Goal: Task Accomplishment & Management: Complete application form

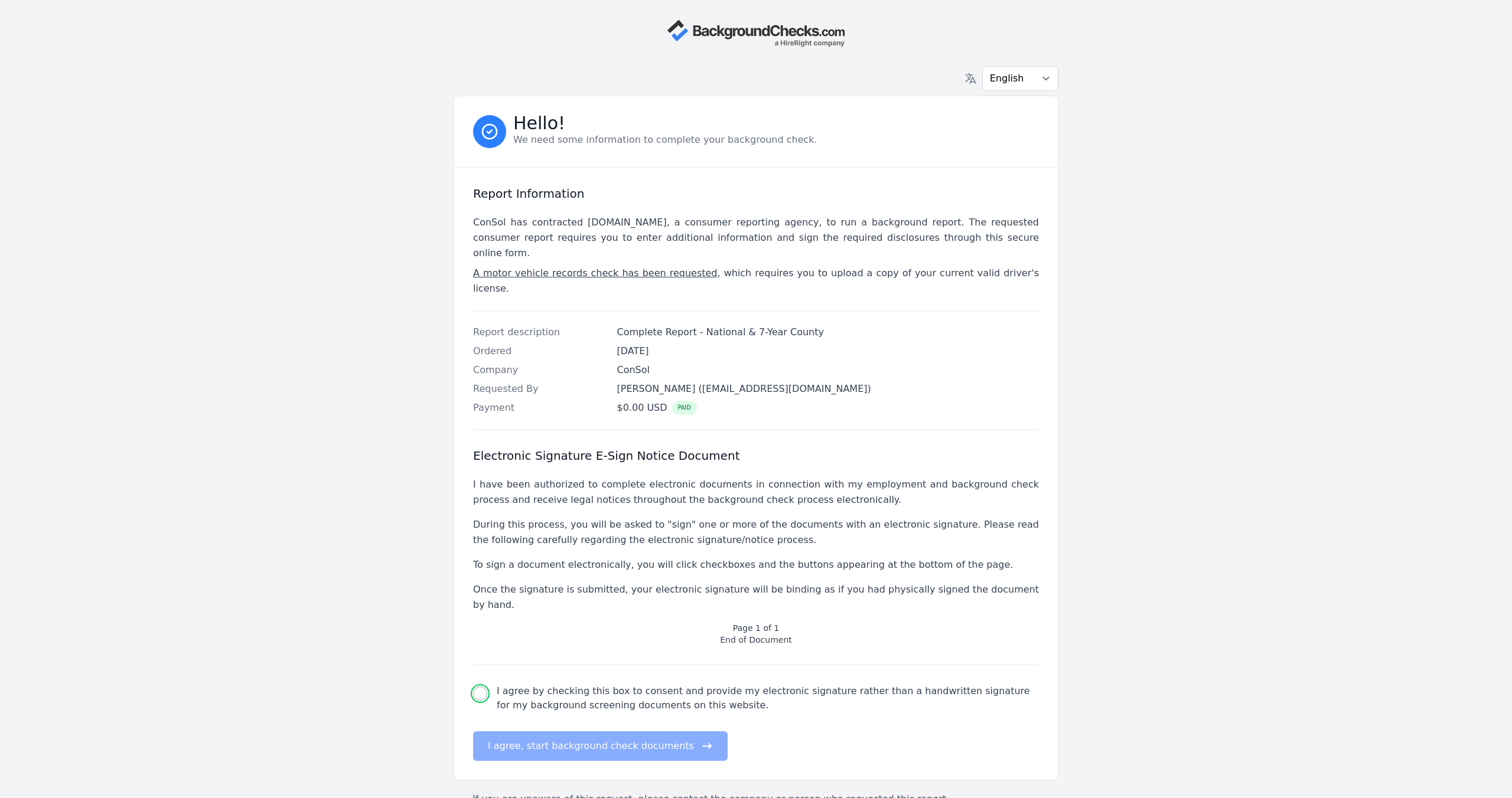
click at [480, 687] on input "I agree by checking this box to consent and provide my electronic signature rat…" at bounding box center [481, 694] width 14 height 14
checkbox input "true"
click at [602, 731] on button "I agree, start background check documents" at bounding box center [601, 746] width 255 height 30
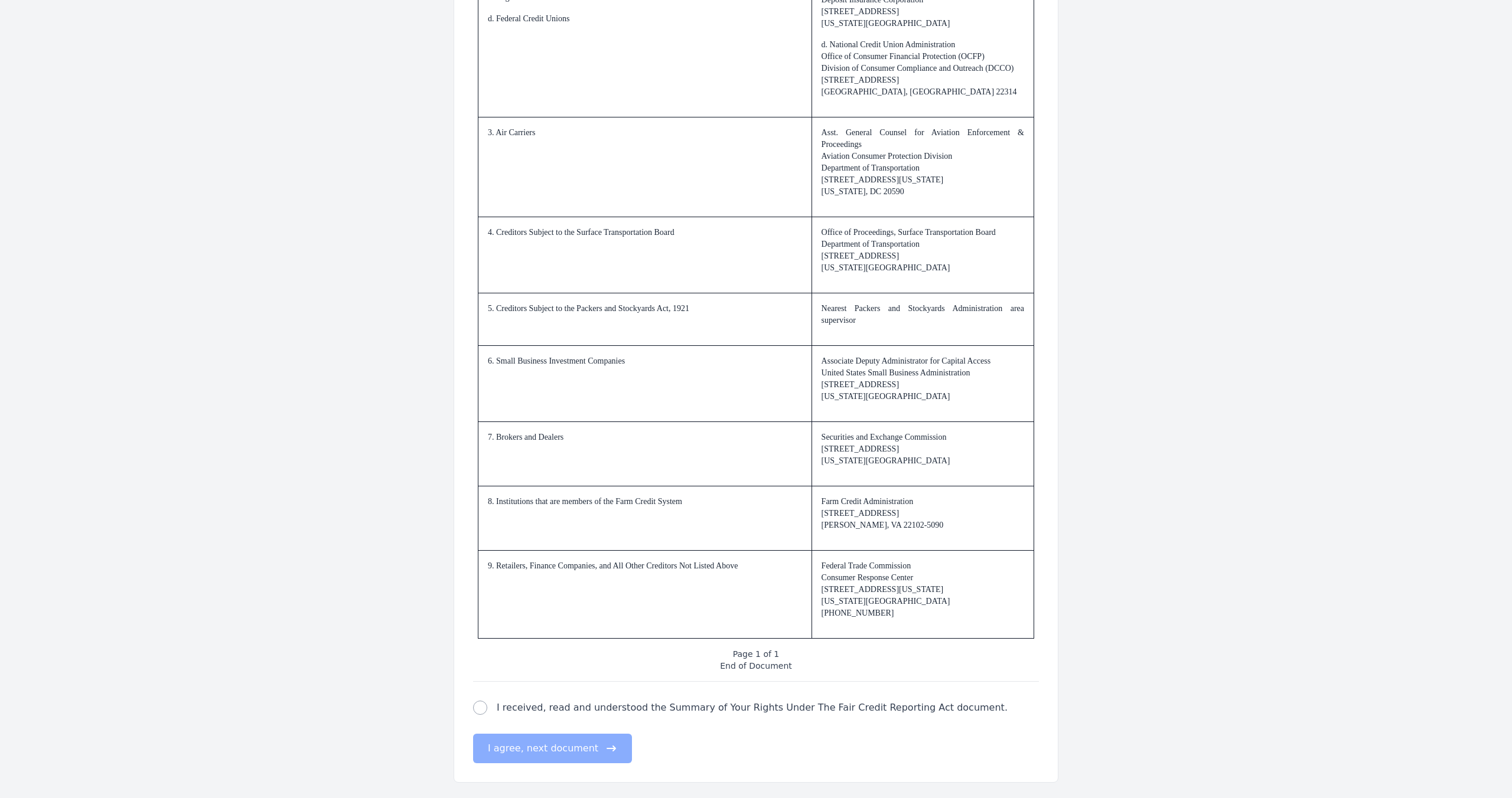
scroll to position [1441, 0]
drag, startPoint x: 477, startPoint y: 704, endPoint x: 480, endPoint y: 710, distance: 6.7
click at [478, 707] on input "I received, read and understood the Summary of Your Rights Under The Fair Credi…" at bounding box center [481, 705] width 14 height 14
checkbox input "true"
click at [539, 745] on button "I agree, next document" at bounding box center [552, 744] width 159 height 30
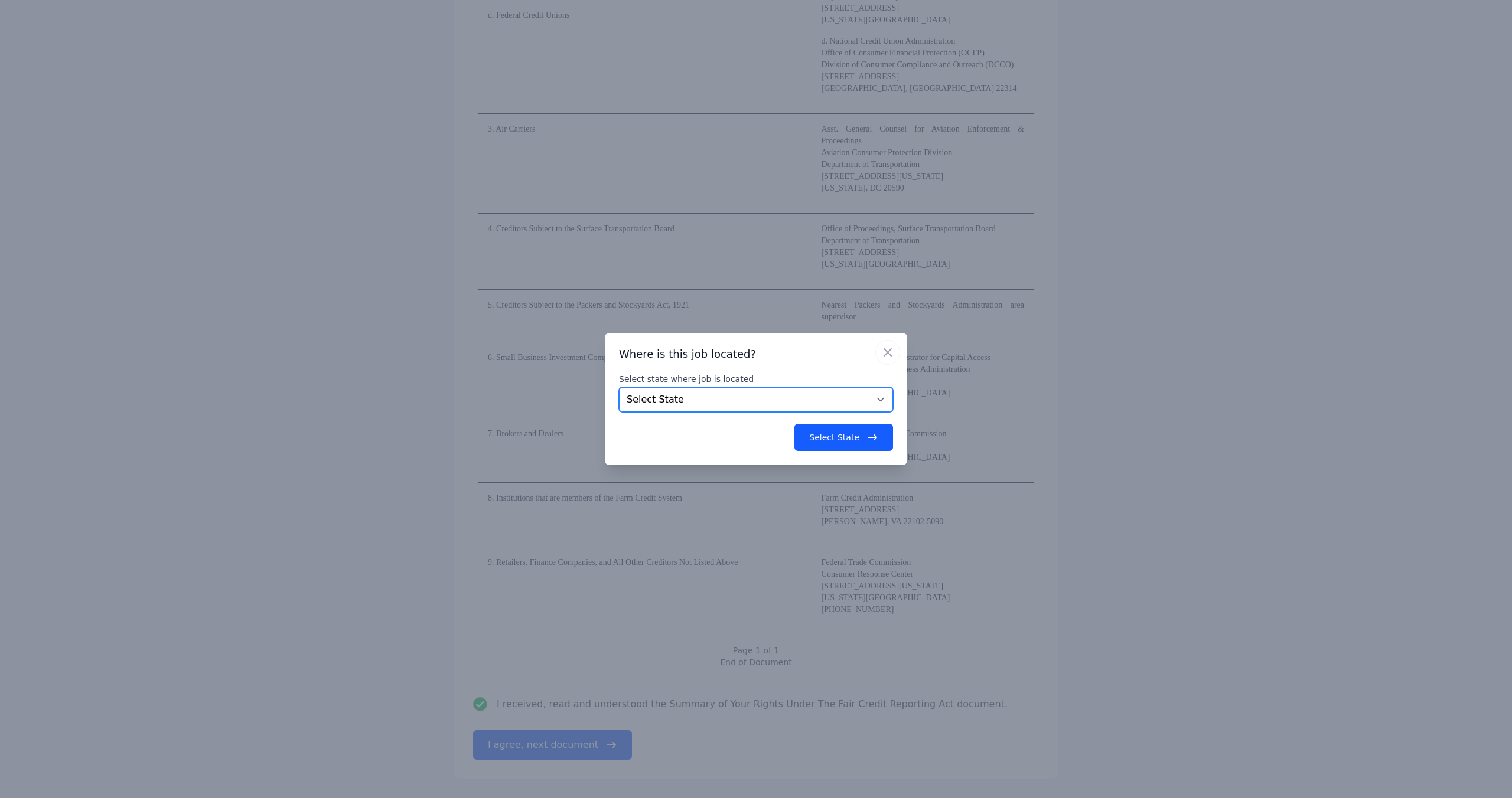
click at [882, 401] on select "Select State [US_STATE] [US_STATE] [US_STATE] [US_STATE] [US_STATE] [US_STATE] …" at bounding box center [756, 399] width 274 height 25
select select "CA"
click at [619, 387] on select "Select State [US_STATE] [US_STATE] [US_STATE] [US_STATE] [US_STATE] [US_STATE] …" at bounding box center [756, 399] width 274 height 25
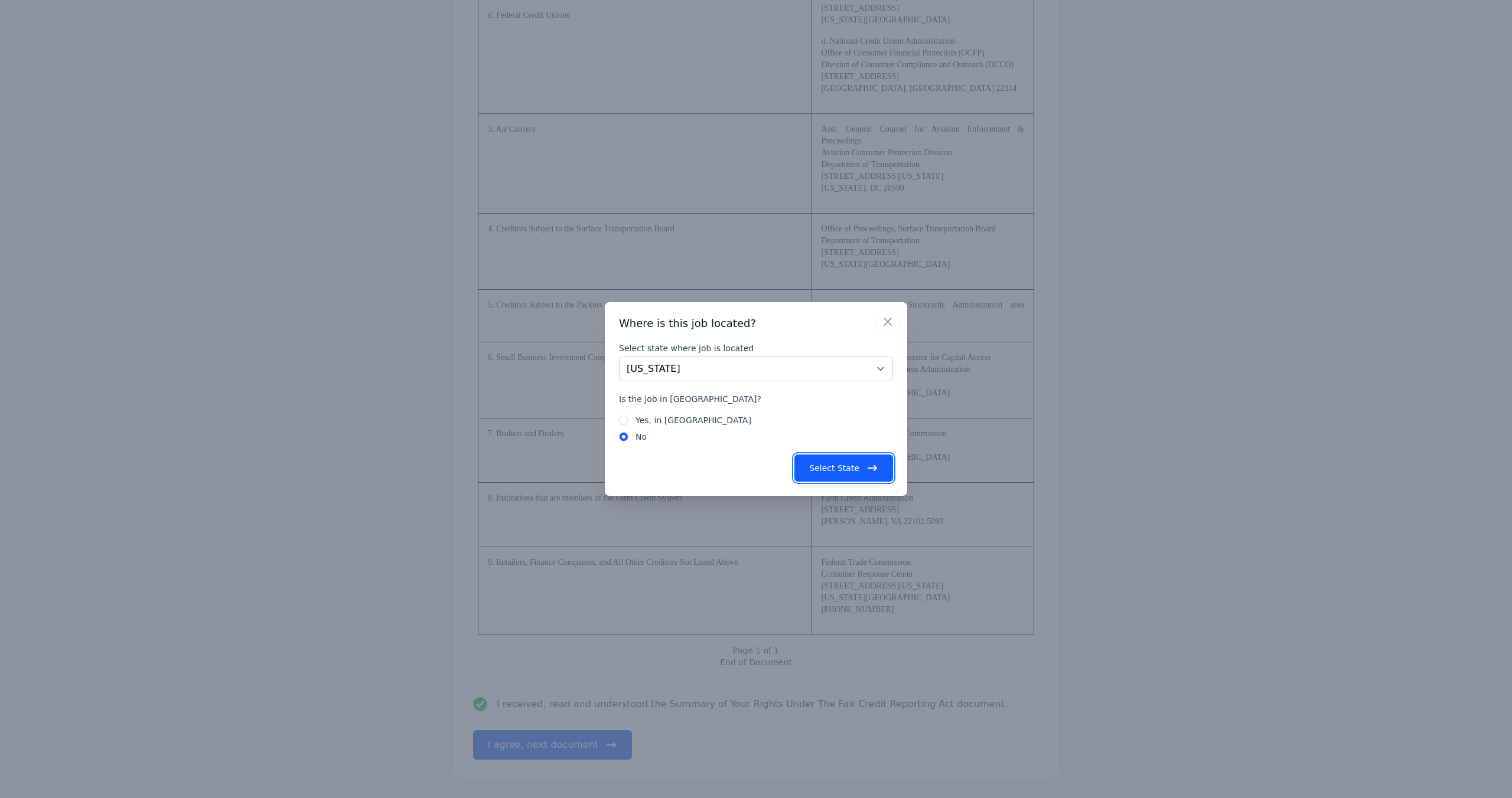
click at [845, 467] on button "Select State" at bounding box center [843, 468] width 98 height 27
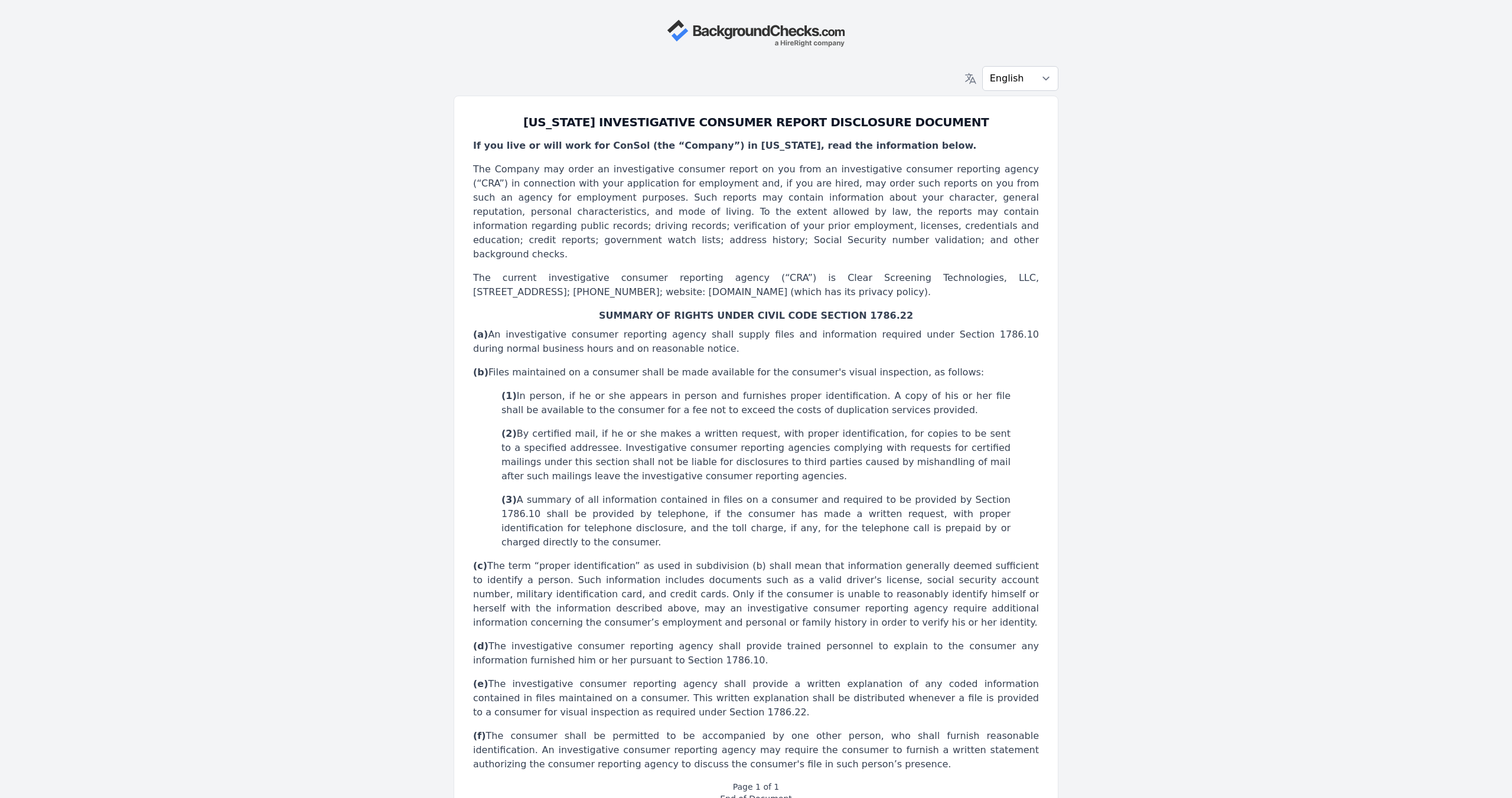
scroll to position [117, 0]
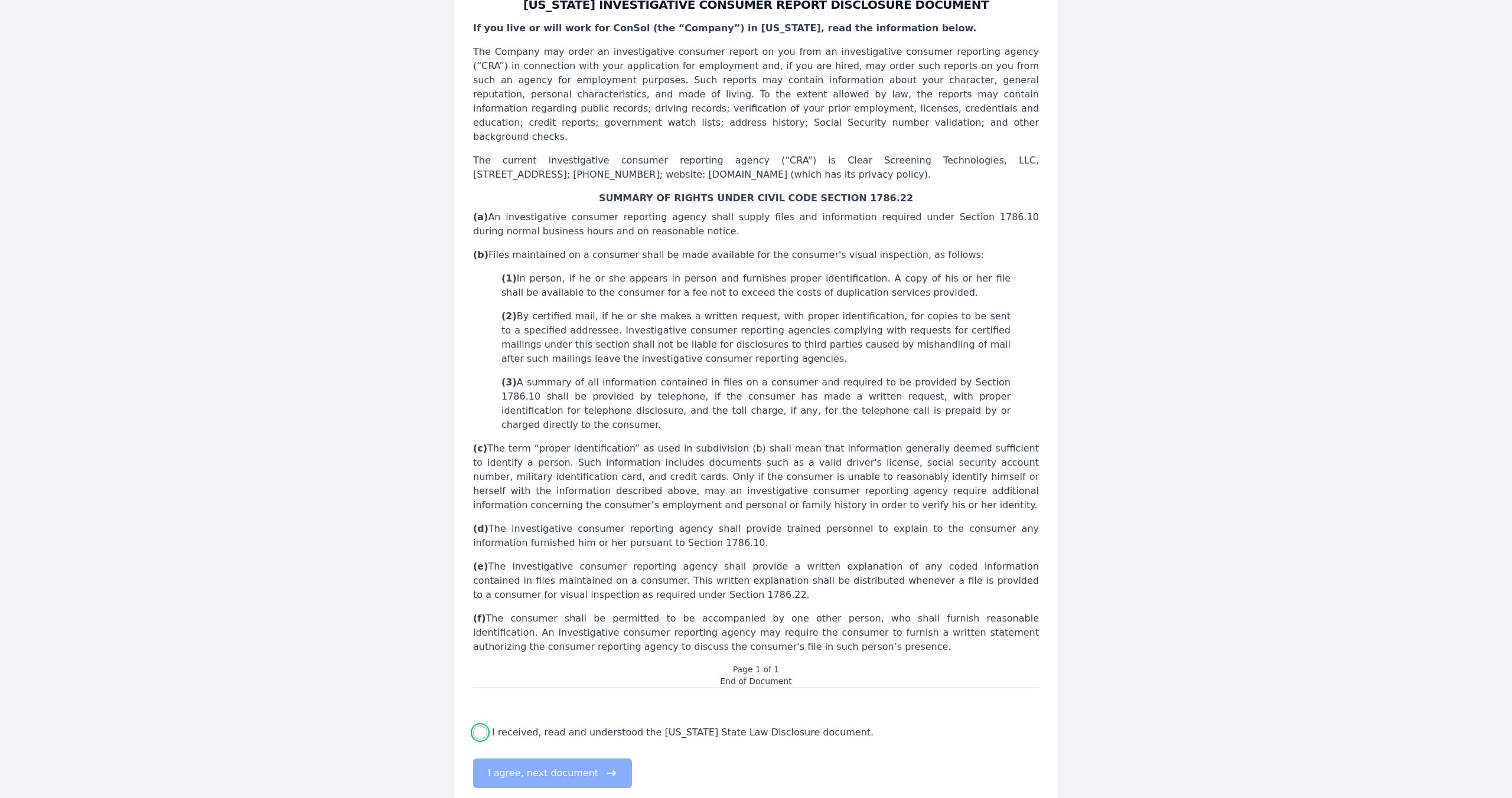
click at [480, 726] on input "I received, read and understood the [US_STATE] State Law Disclosure document." at bounding box center [481, 733] width 14 height 14
checkbox input "true"
click at [559, 758] on button "I agree, next document" at bounding box center [552, 773] width 159 height 30
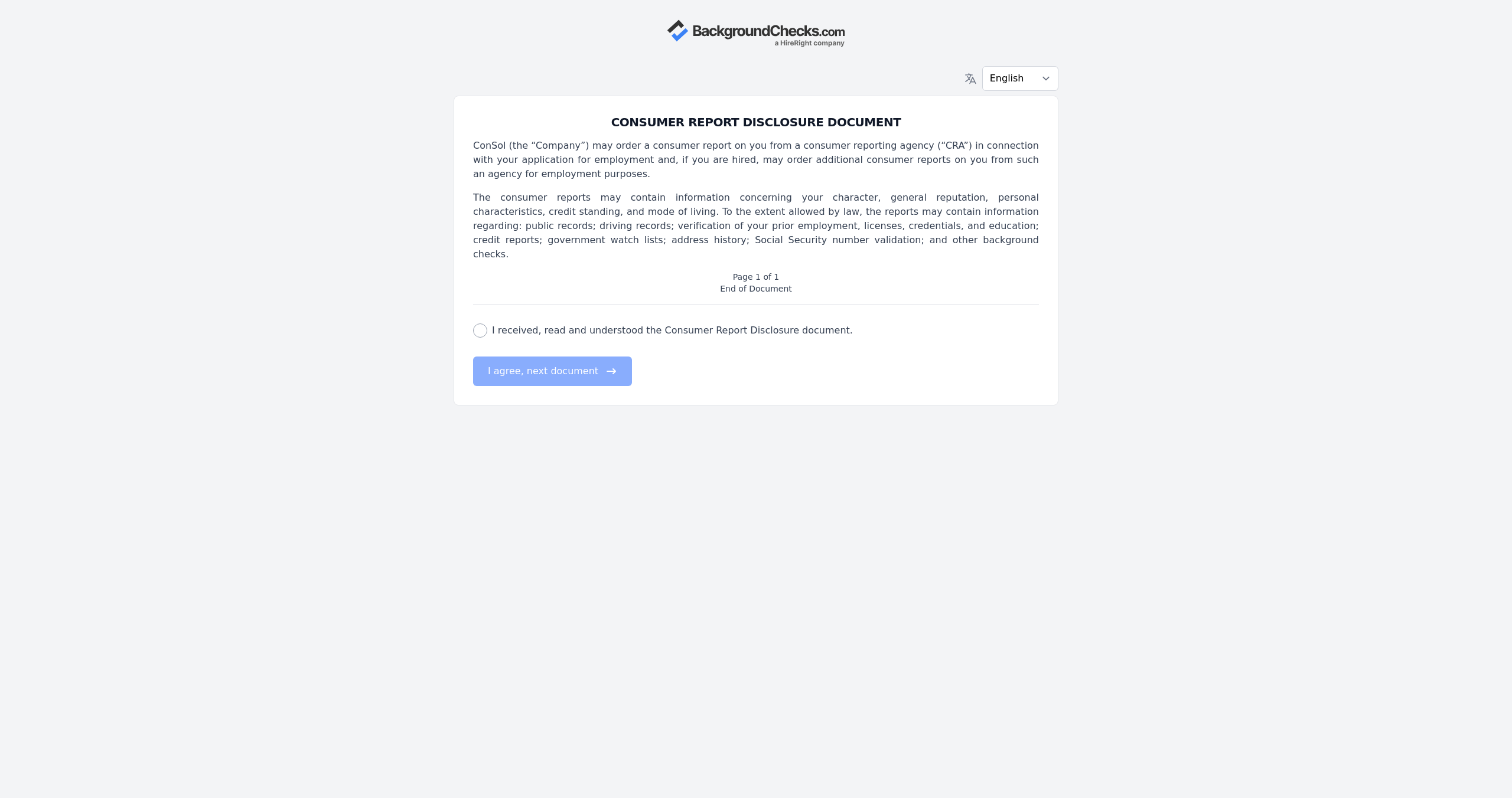
scroll to position [0, 0]
click at [481, 323] on input "I received, read and understood the Consumer Report Disclosure document." at bounding box center [481, 331] width 14 height 14
checkbox input "true"
click at [521, 357] on button "I agree, next document" at bounding box center [552, 371] width 159 height 30
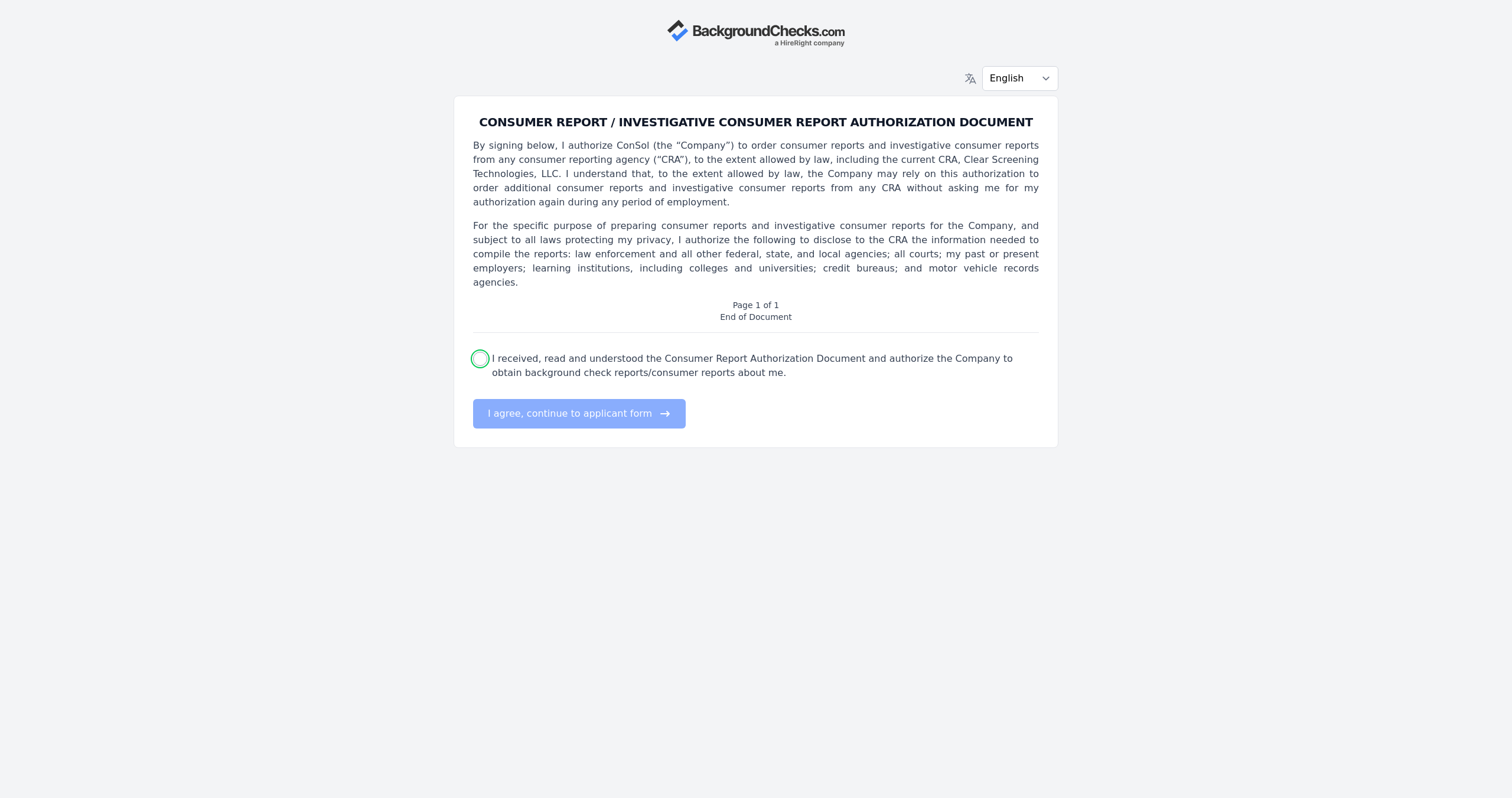
click at [481, 352] on input "I received, read and understood the Consumer Report Authorization Document and …" at bounding box center [481, 359] width 14 height 14
checkbox input "true"
click at [580, 399] on button "I agree, continue to applicant form" at bounding box center [580, 414] width 213 height 30
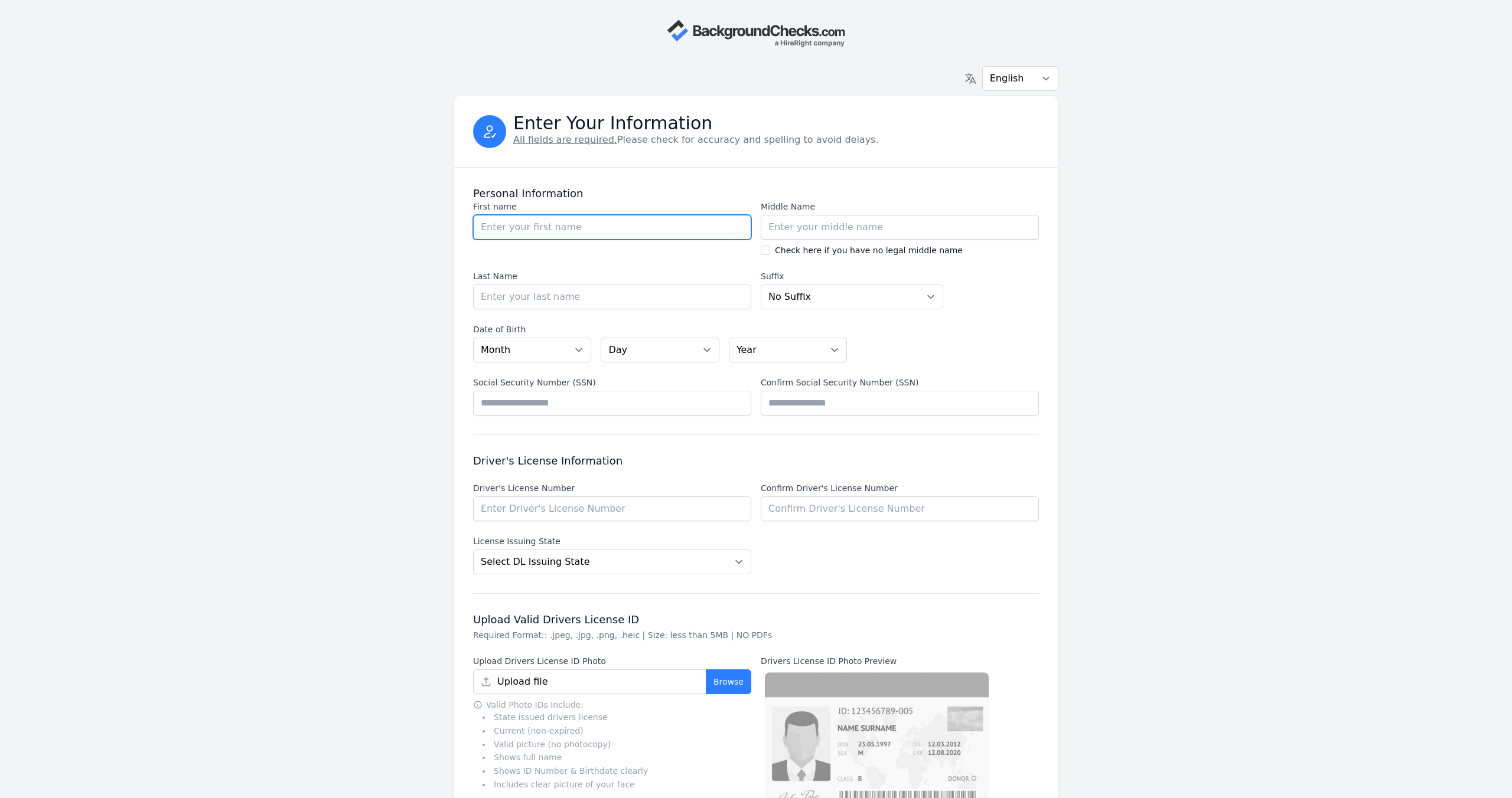
click at [598, 231] on input "First name" at bounding box center [612, 227] width 278 height 25
drag, startPoint x: 517, startPoint y: 232, endPoint x: 479, endPoint y: 229, distance: 38.1
click at [479, 229] on input "[PERSON_NAME]" at bounding box center [612, 227] width 278 height 25
type input "[PERSON_NAME]"
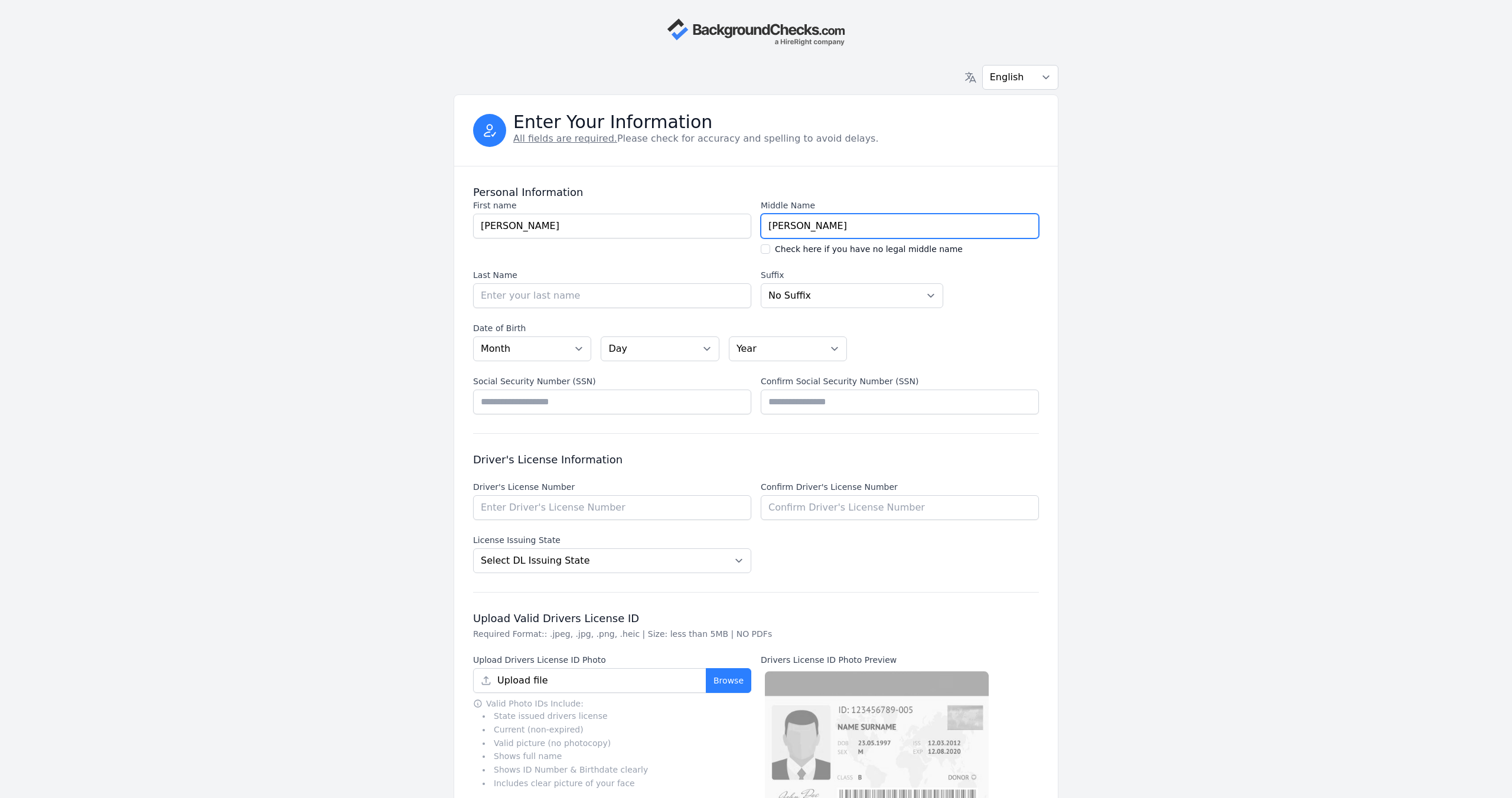
type input "[PERSON_NAME]"
click at [579, 297] on input "Last Name" at bounding box center [612, 296] width 278 height 25
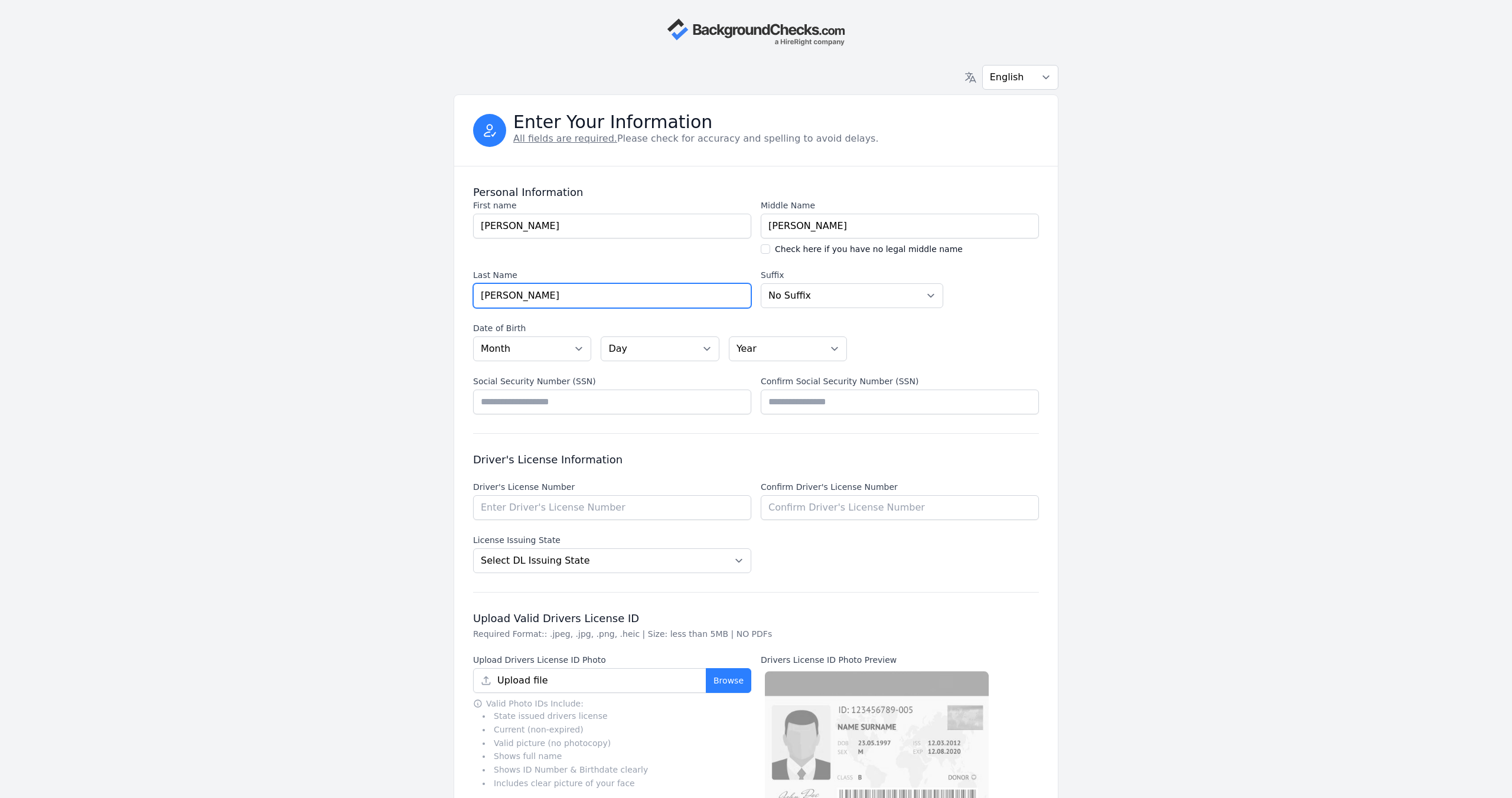
type input "[PERSON_NAME]"
click at [930, 300] on select "No [PERSON_NAME] Sr. I II III IV V" at bounding box center [852, 296] width 182 height 25
click at [580, 349] on select "Month [DATE] - [DATE] - [DATE] - [DATE] - [DATE] - [DATE] - [DATE] - [DATE] - […" at bounding box center [532, 349] width 118 height 25
select select "10"
click at [473, 336] on select "Month [DATE] - [DATE] - [DATE] - [DATE] - [DATE] - [DATE] - [DATE] - [DATE] - […" at bounding box center [532, 349] width 118 height 25
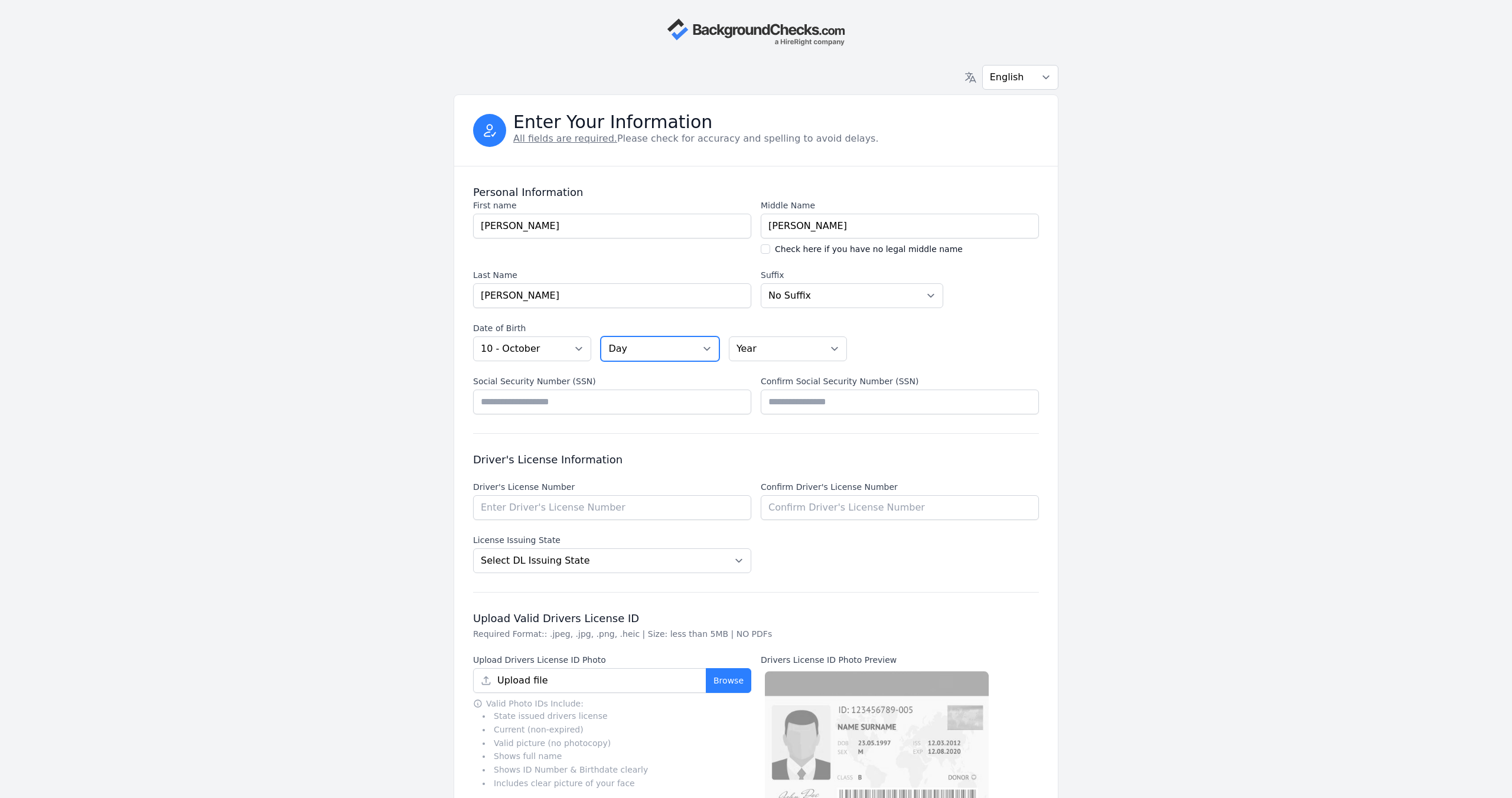
click at [707, 352] on select "Day 01 02 03 04 05 06 07 08 09 10 11 12 13 14 15 16 17 18 19 20 21 22 23 24 25 …" at bounding box center [659, 349] width 118 height 25
select select "01"
click at [601, 336] on select "Day 01 02 03 04 05 06 07 08 09 10 11 12 13 14 15 16 17 18 19 20 21 22 23 24 25 …" at bounding box center [659, 349] width 118 height 25
click at [835, 349] on select "Year [DATE] 2006 2005 2004 2003 2002 2001 2000 1999 1998 1997 1996 1995 1994 19…" at bounding box center [787, 349] width 118 height 25
select select "1966"
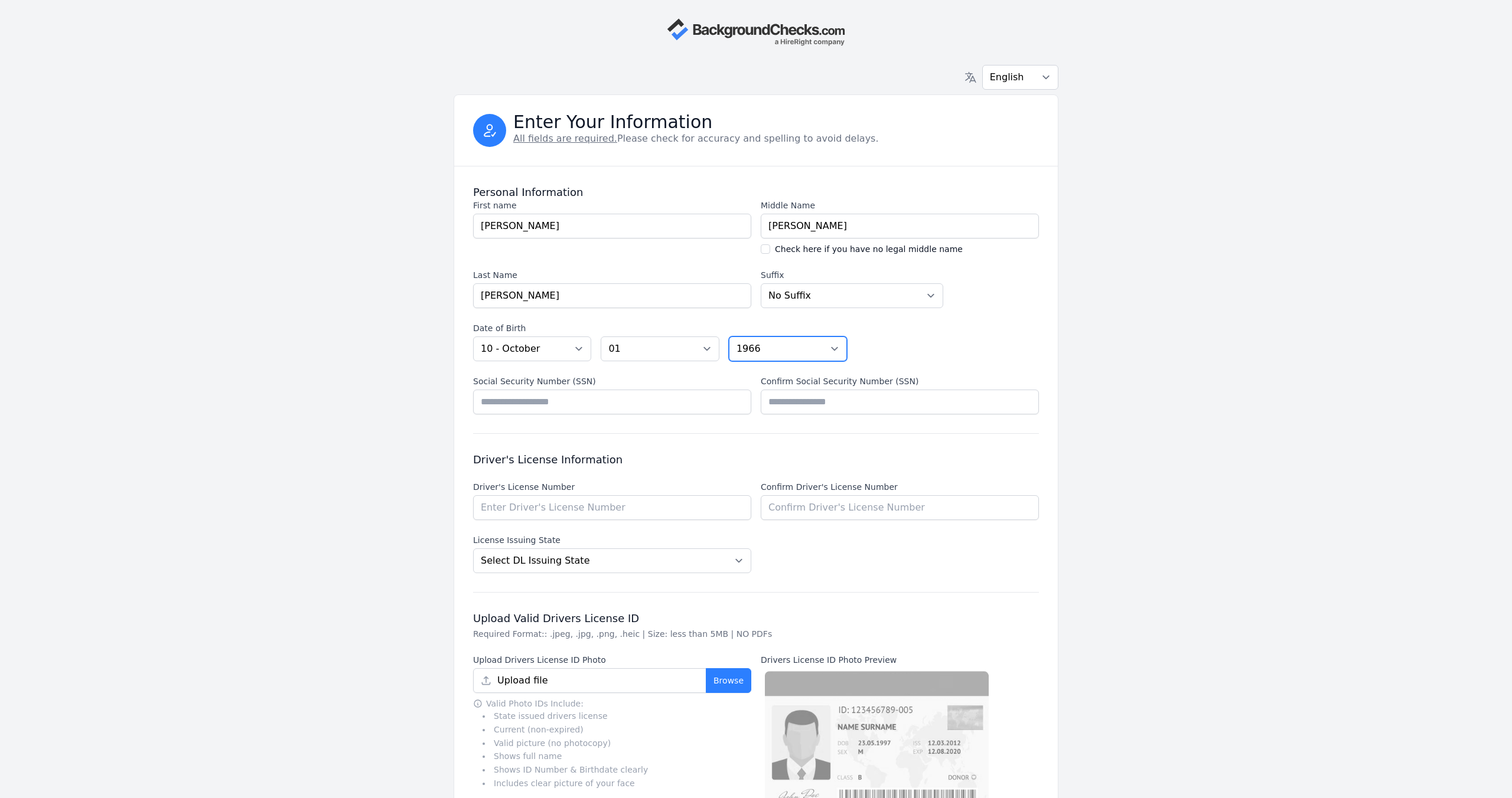
click at [729, 336] on select "Year [DATE] 2006 2005 2004 2003 2002 2001 2000 1999 1998 1997 1996 1995 1994 19…" at bounding box center [787, 349] width 118 height 25
click at [683, 402] on input "Social Security Number (SSN)" at bounding box center [612, 402] width 278 height 25
type input "*********"
click at [832, 405] on input "Confirm Social Security Number (SSN)" at bounding box center [900, 402] width 278 height 25
type input "*********"
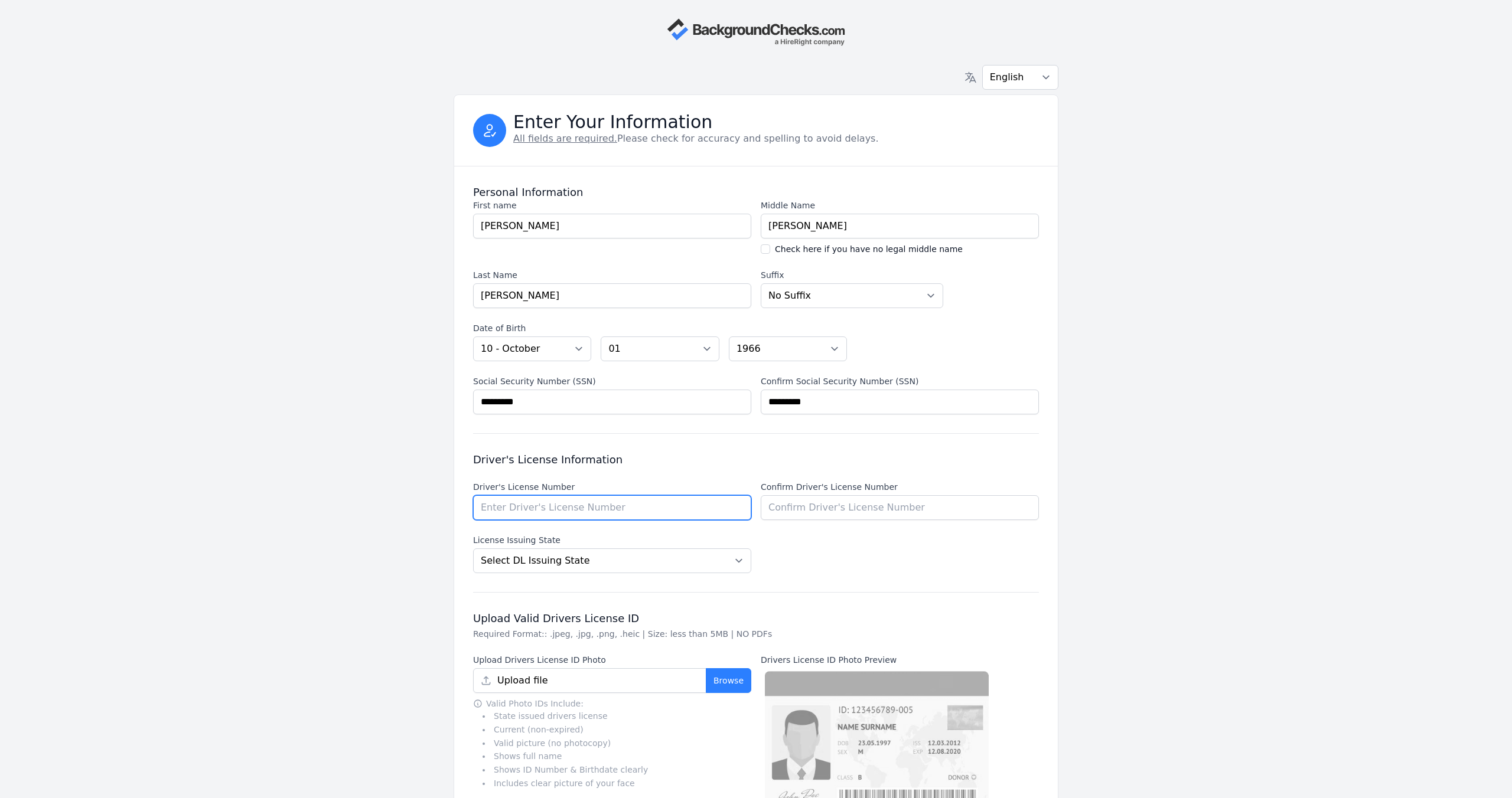
click at [725, 504] on input "Driver's License Number" at bounding box center [612, 508] width 278 height 25
type input "C2876014"
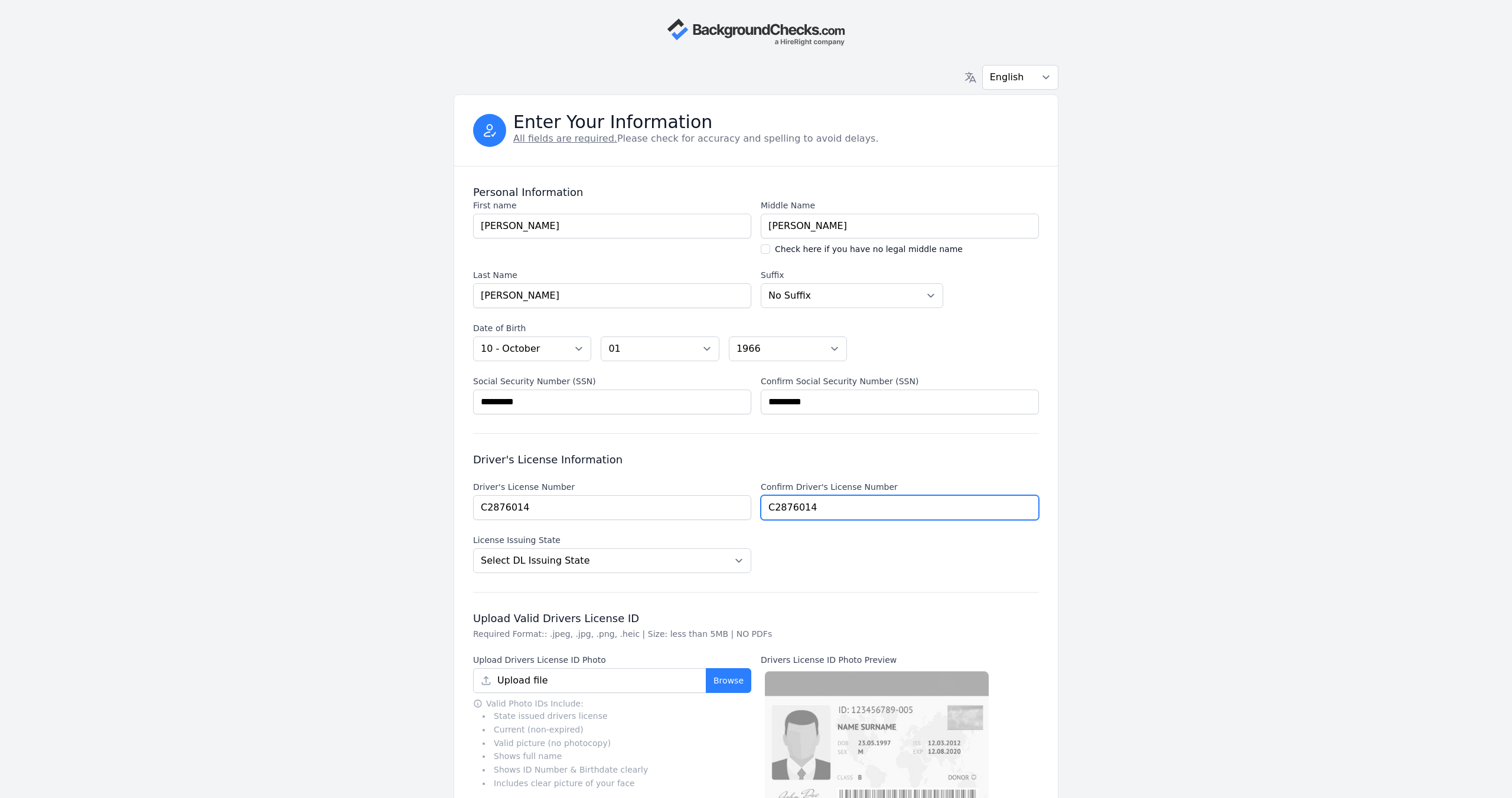
type input "C2876014"
click at [738, 561] on select "Select DL [GEOGRAPHIC_DATA] State [US_STATE] [US_STATE] [US_STATE] [US_STATE] […" at bounding box center [612, 561] width 278 height 25
select select "CA"
click at [473, 548] on select "Select DL [GEOGRAPHIC_DATA] State [US_STATE] [US_STATE] [US_STATE] [US_STATE] […" at bounding box center [612, 561] width 278 height 25
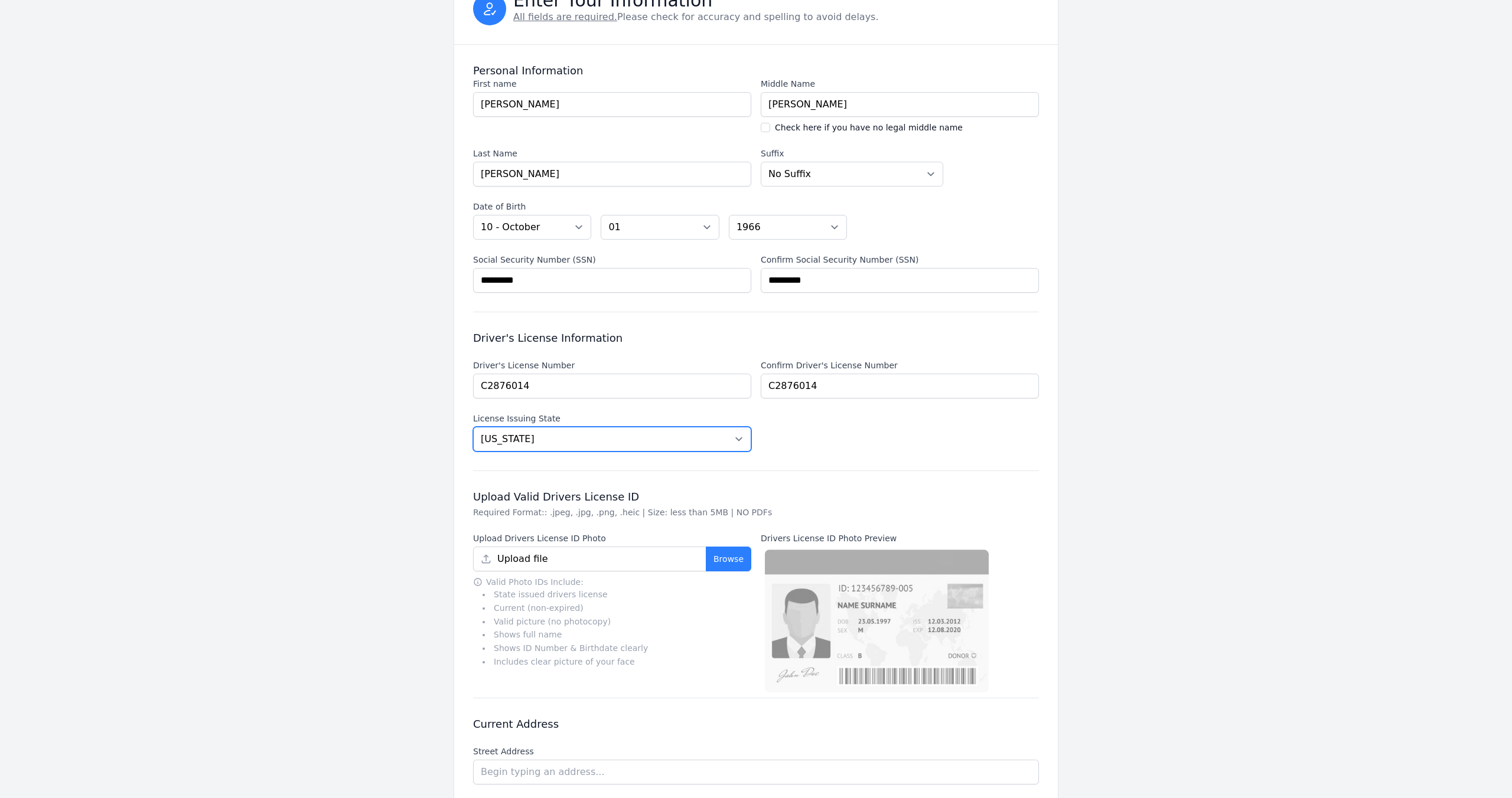
scroll to position [126, 0]
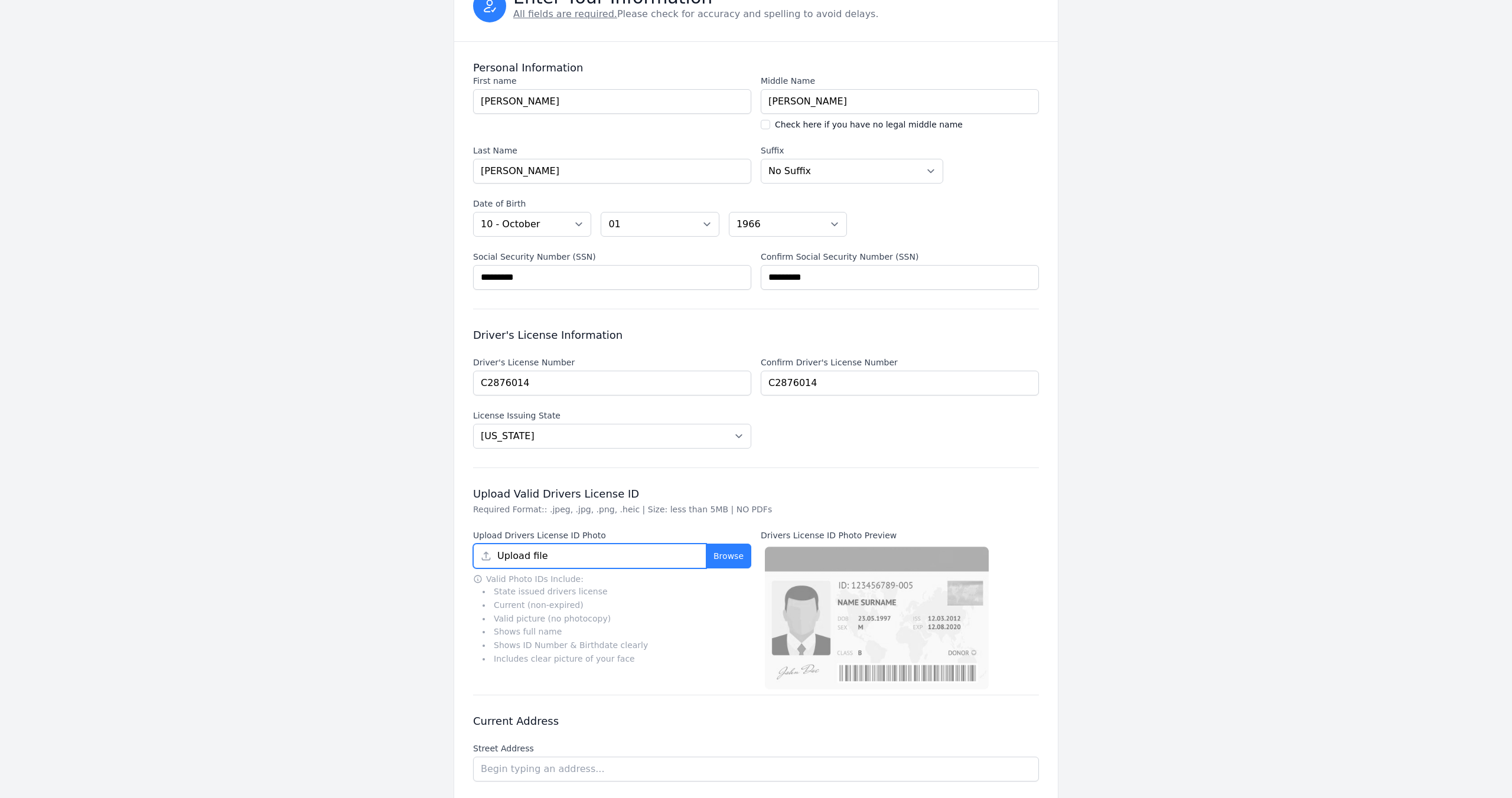
click at [489, 557] on input "Upload file" at bounding box center [590, 556] width 233 height 25
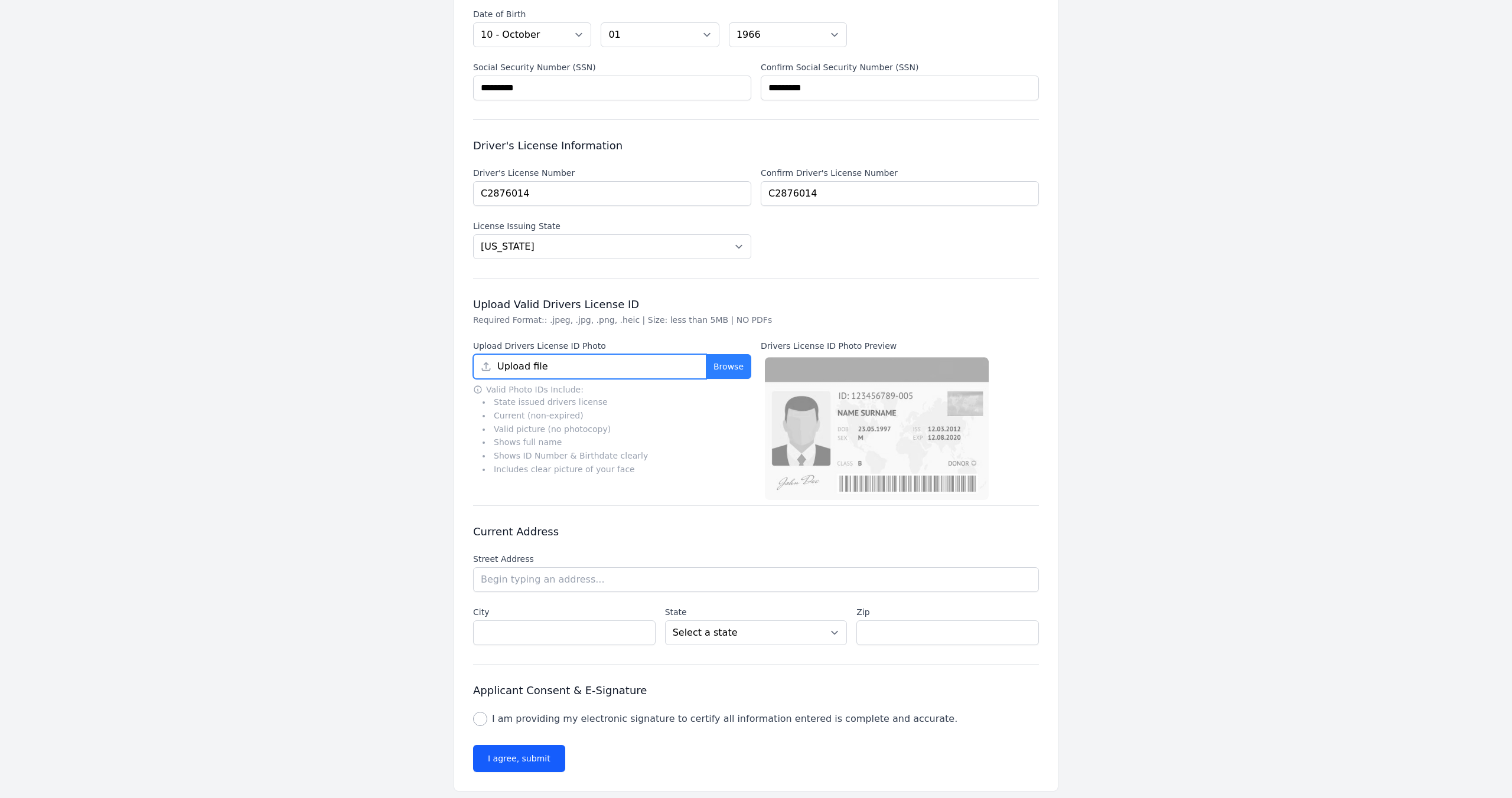
scroll to position [328, 0]
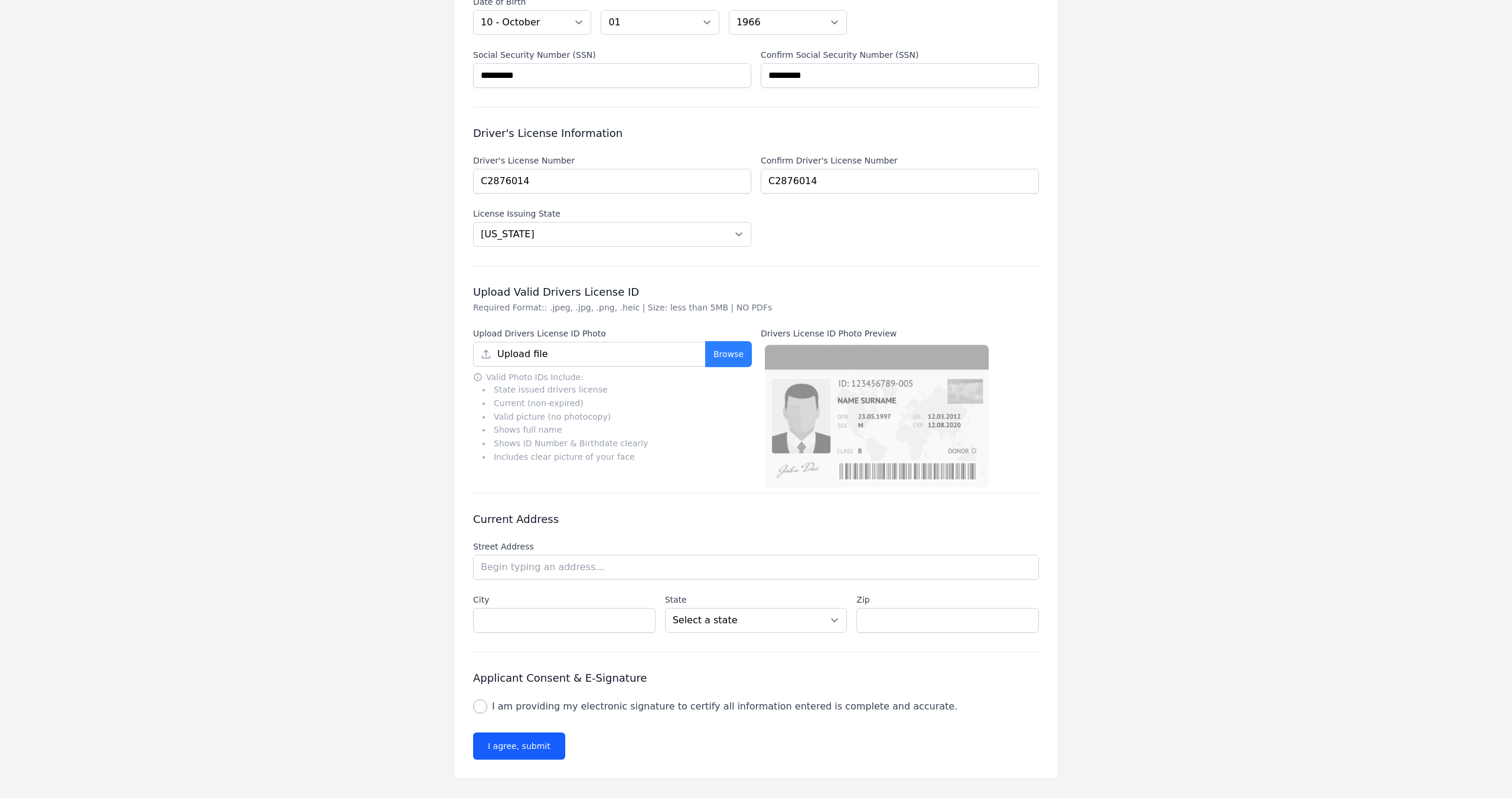
click at [729, 355] on button "Browse" at bounding box center [728, 354] width 46 height 25
click at [725, 355] on button "Browse" at bounding box center [728, 354] width 46 height 25
type input "CDL.jpg"
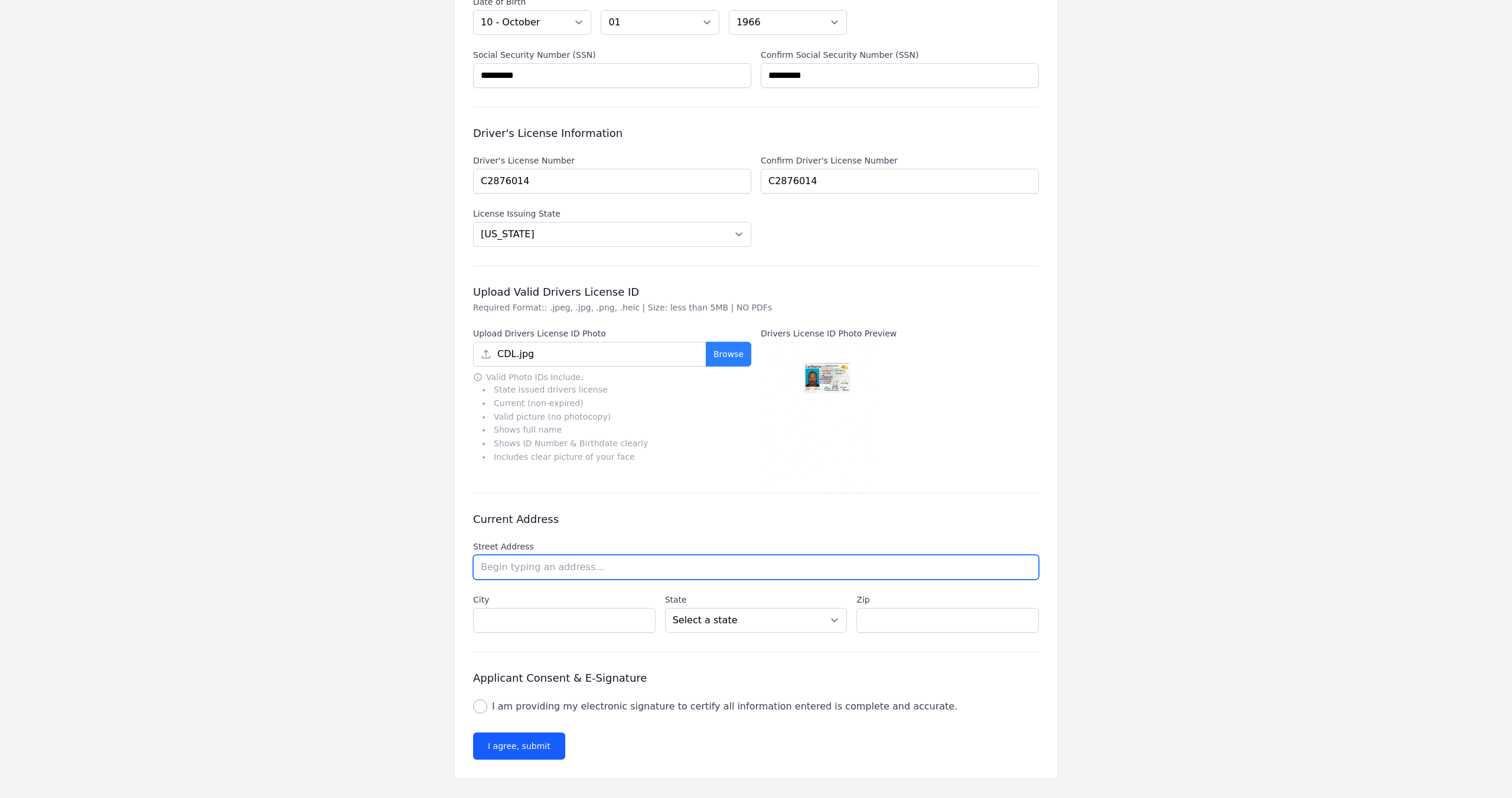
click at [758, 566] on input "text" at bounding box center [756, 567] width 566 height 25
click at [0, 0] on li "[STREET_ADDRESS]" at bounding box center [0, 0] width 0 height 0
type input "[STREET_ADDRESS]"
type input "Fremont"
select select "CA"
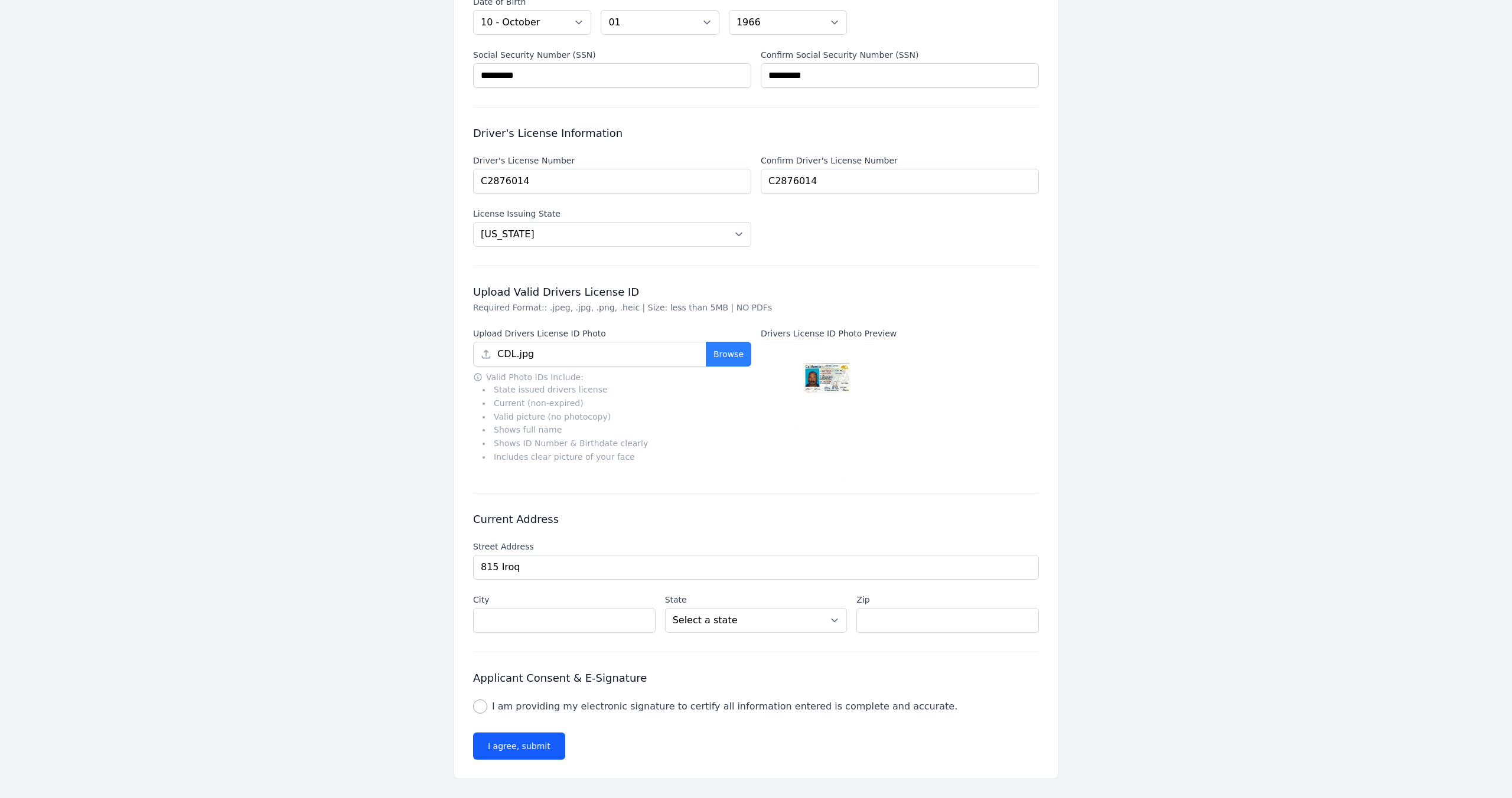
type input "94539"
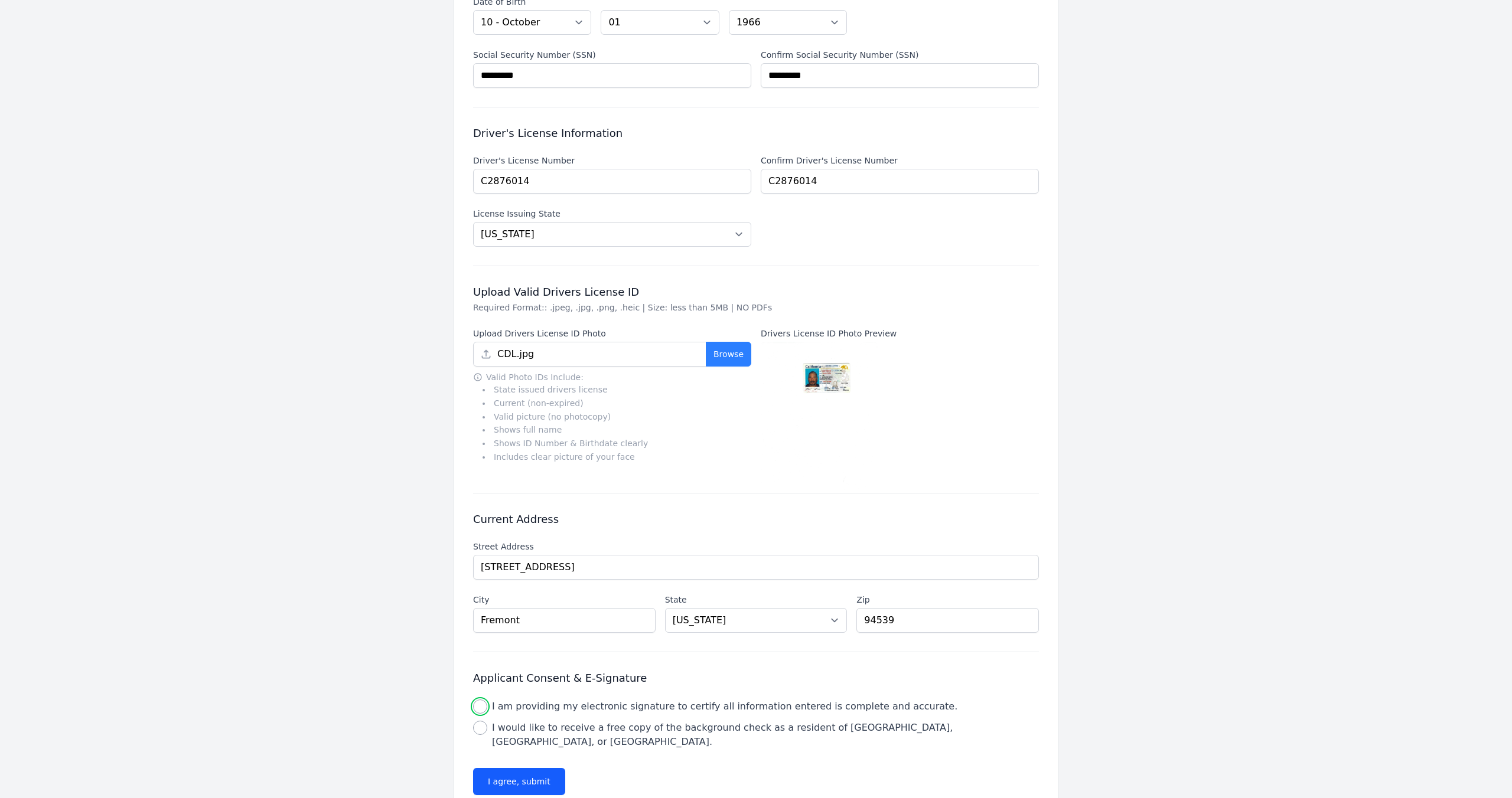
click at [481, 705] on input "I am providing my electronic signature to certify all information entered is co…" at bounding box center [481, 707] width 14 height 14
checkbox input "true"
click at [480, 729] on input "I would like to receive a free copy of the background check as a resident of [G…" at bounding box center [481, 728] width 14 height 14
checkbox input "true"
click at [533, 770] on button "I agree, submit" at bounding box center [519, 781] width 92 height 27
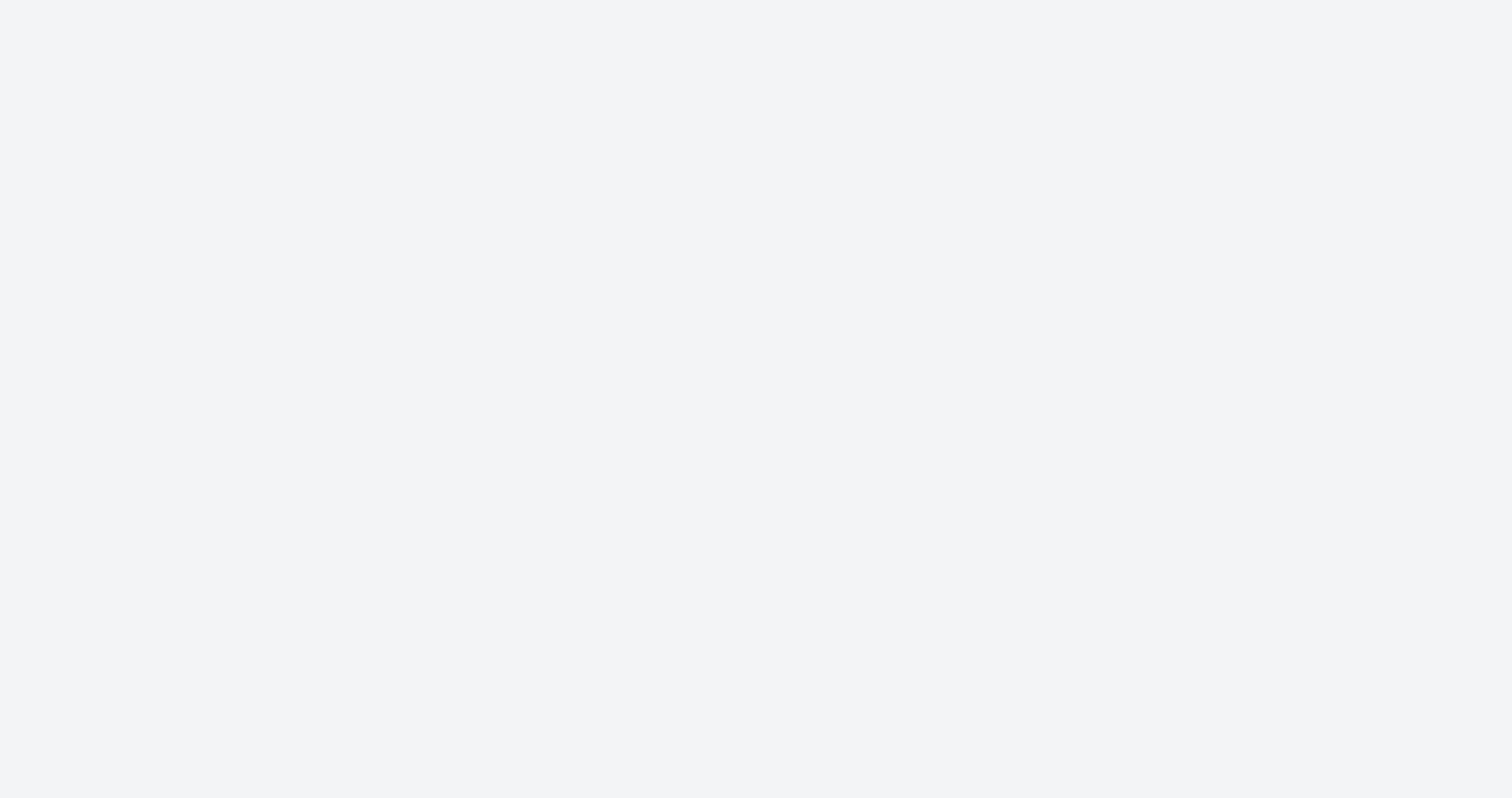
scroll to position [0, 0]
